Goal: Information Seeking & Learning: Learn about a topic

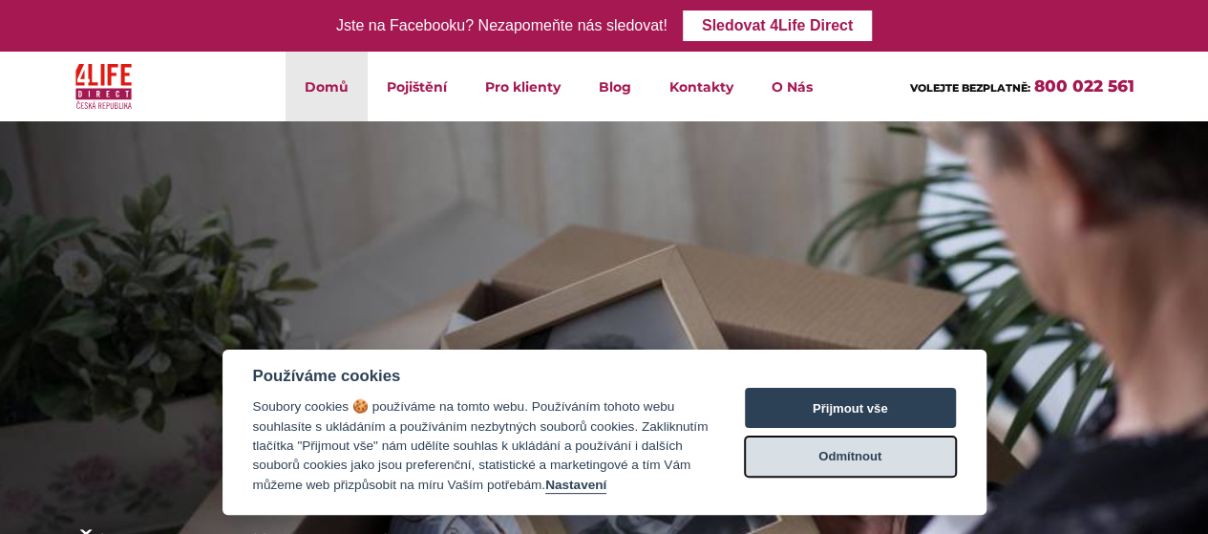
click at [851, 459] on button "Odmítnout" at bounding box center [850, 457] width 211 height 40
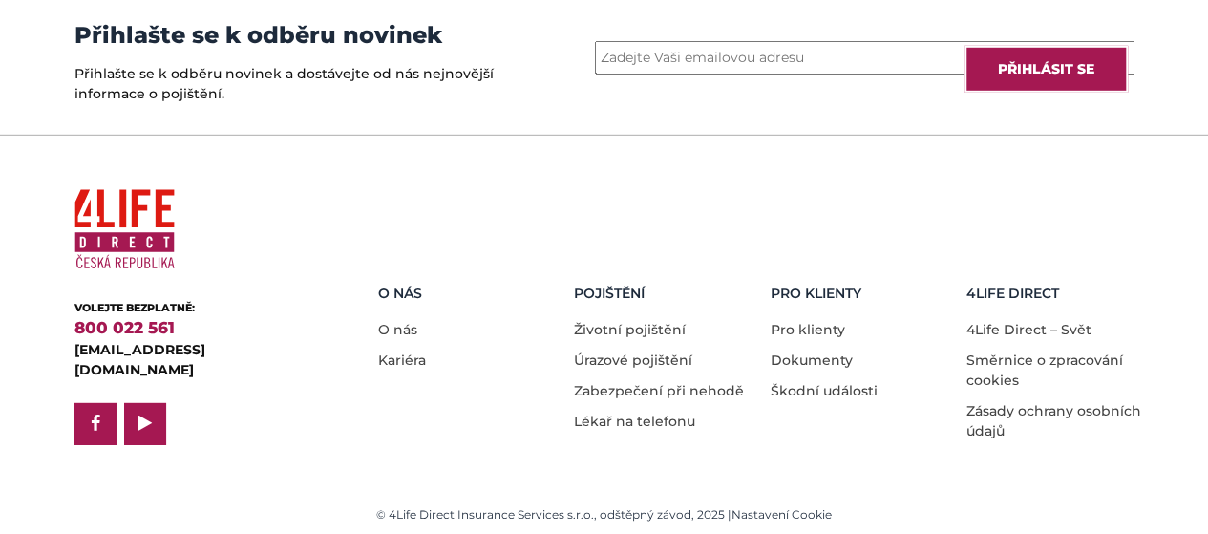
scroll to position [2843, 0]
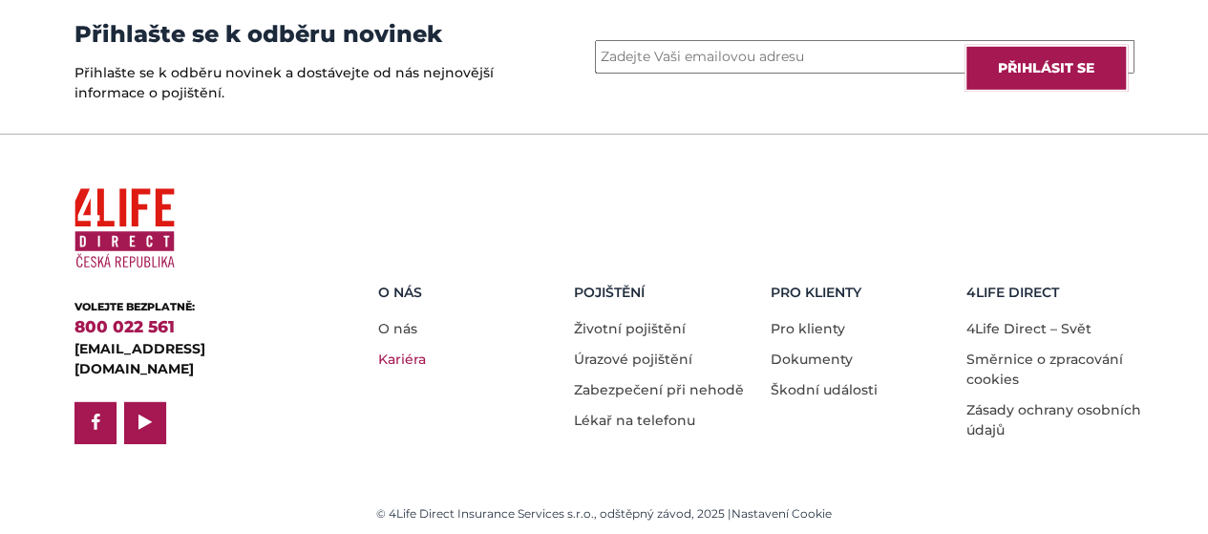
click at [415, 352] on link "Kariéra" at bounding box center [402, 359] width 48 height 17
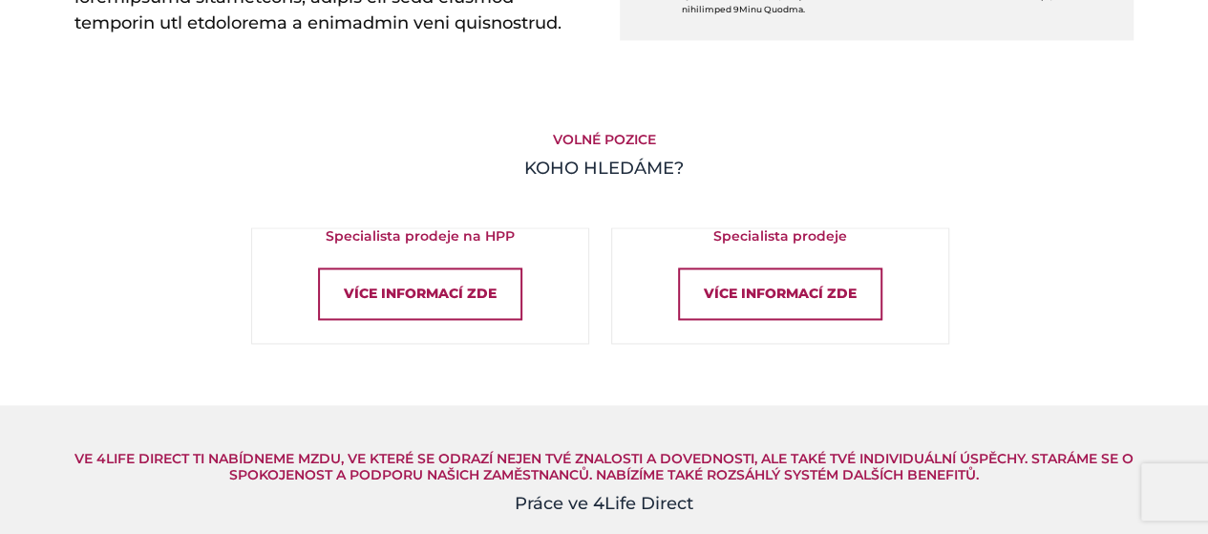
scroll to position [1146, 0]
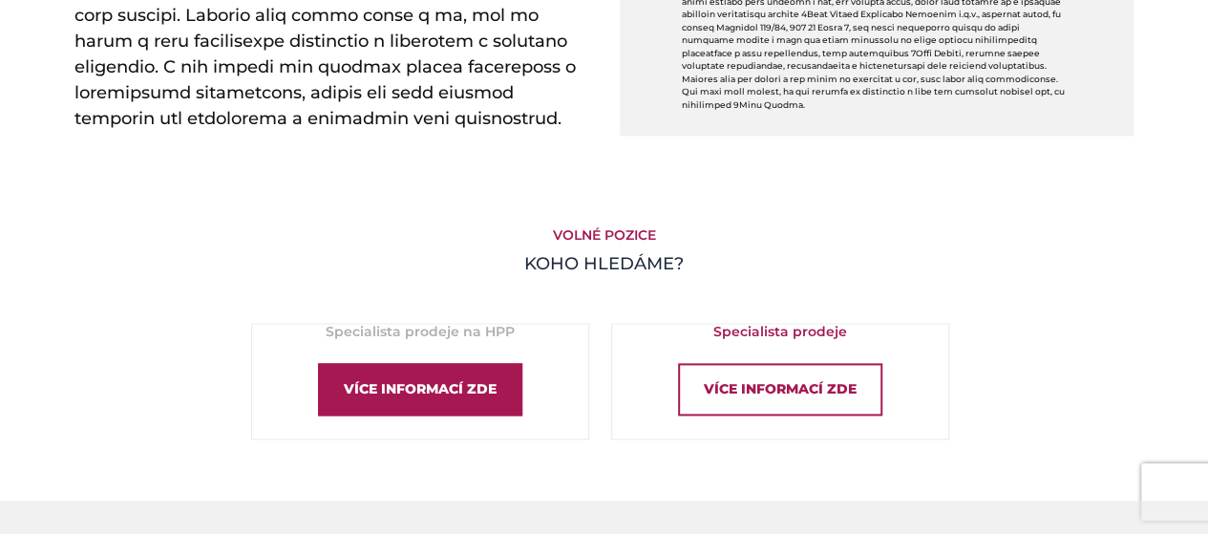
click at [468, 380] on div "Více informací zde" at bounding box center [420, 389] width 204 height 53
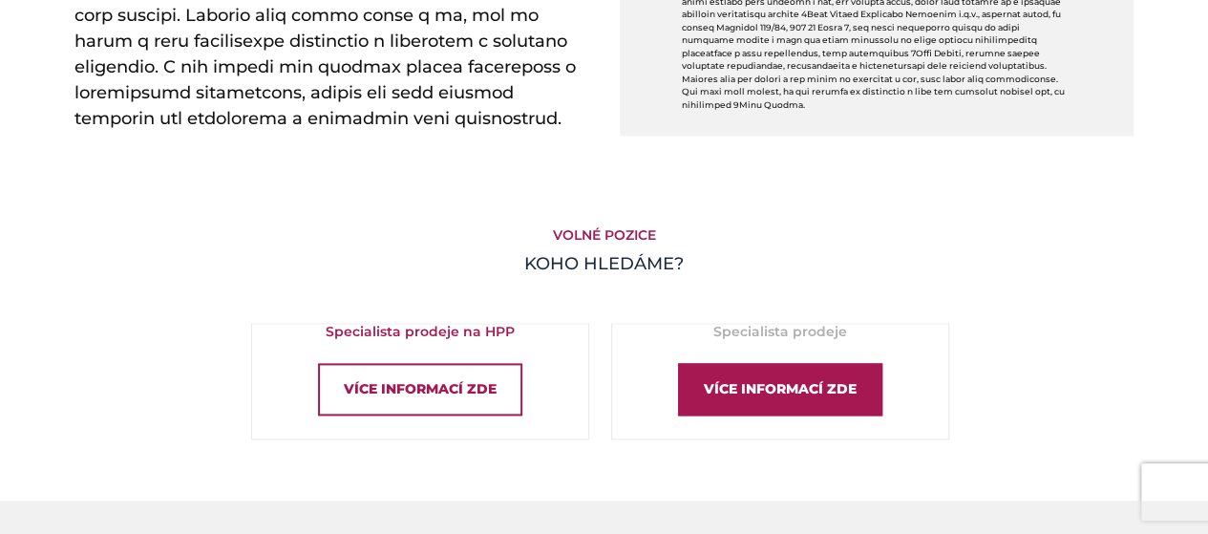
click at [777, 400] on div "Více informací zde" at bounding box center [780, 389] width 204 height 53
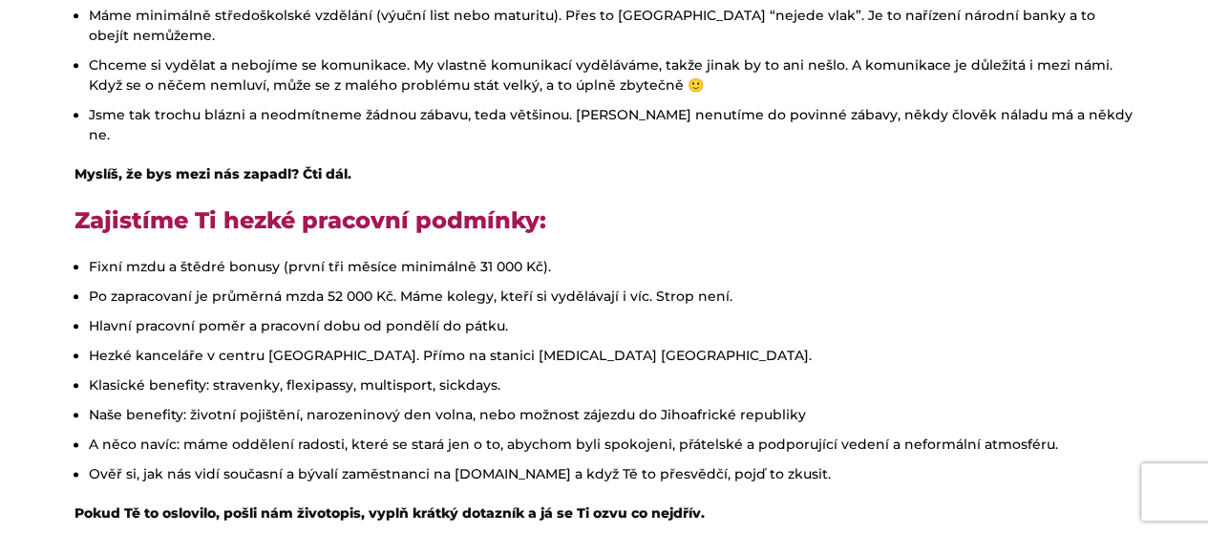
scroll to position [955, 0]
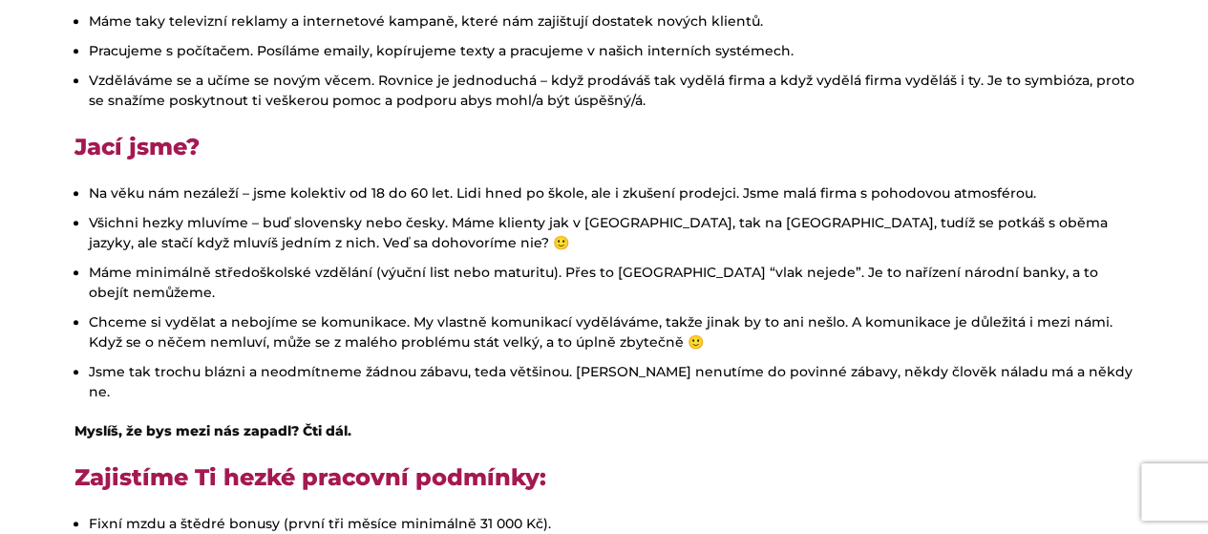
scroll to position [573, 0]
